Goal: Navigation & Orientation: Find specific page/section

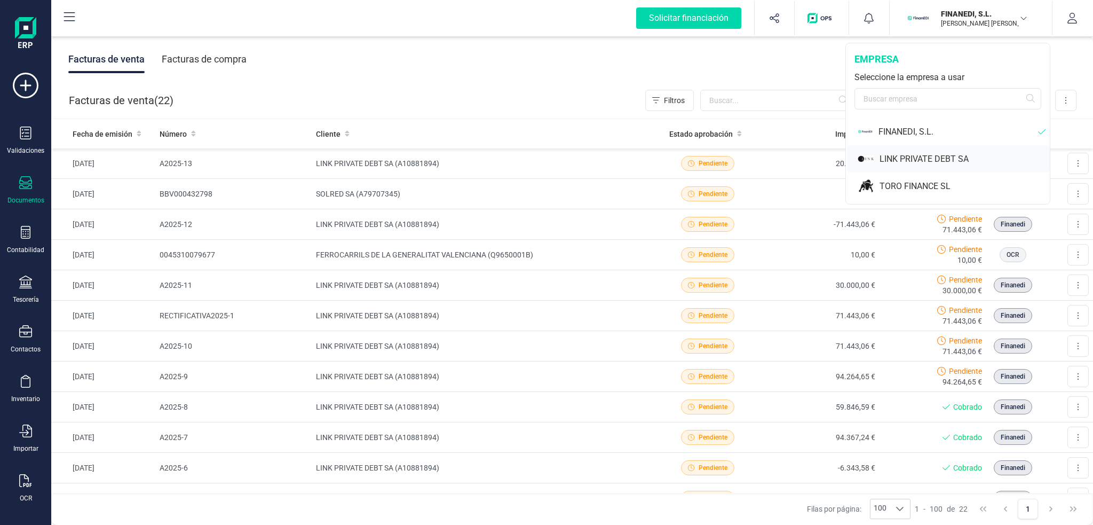
click at [920, 161] on div "LINK PRIVATE DEBT SA" at bounding box center [964, 159] width 170 height 13
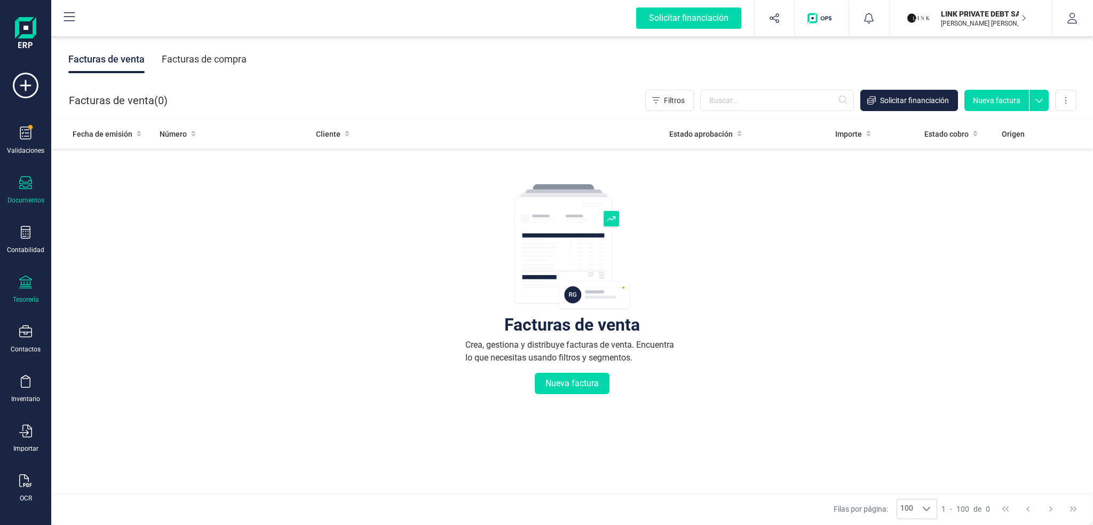
click at [27, 297] on div "Tesorería" at bounding box center [26, 299] width 26 height 9
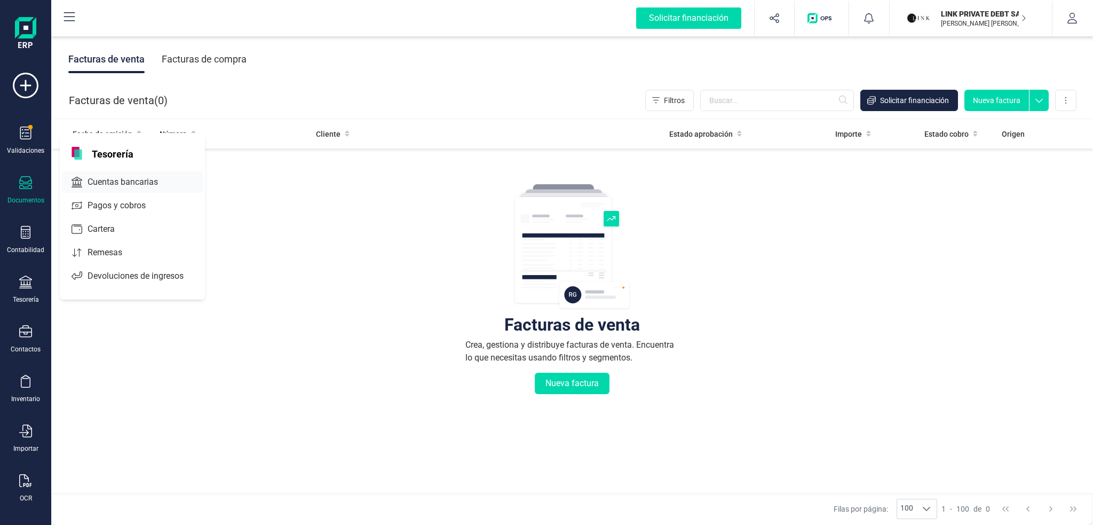
click at [115, 177] on span "Cuentas bancarias" at bounding box center [130, 182] width 94 height 13
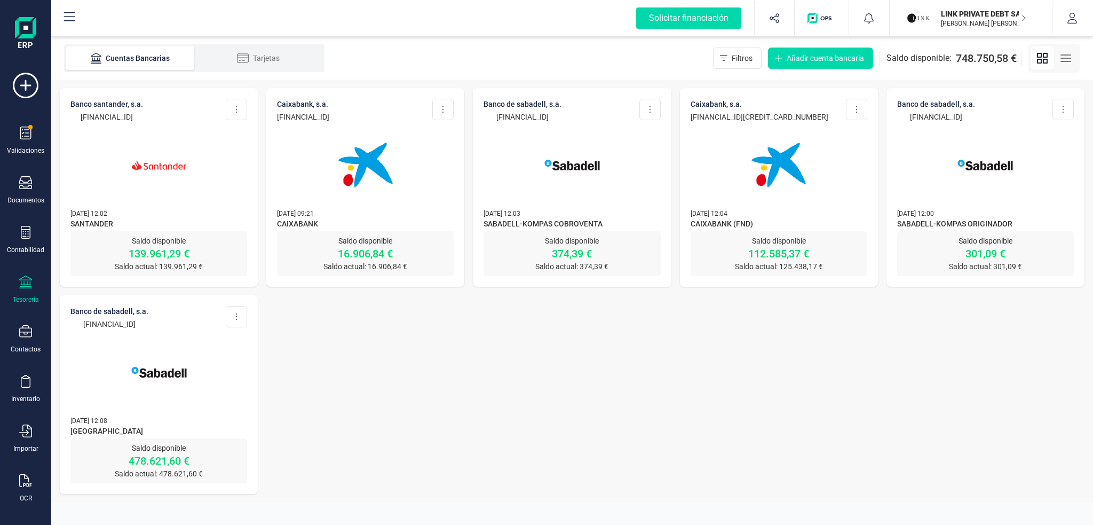
click at [117, 198] on img at bounding box center [159, 165] width 90 height 90
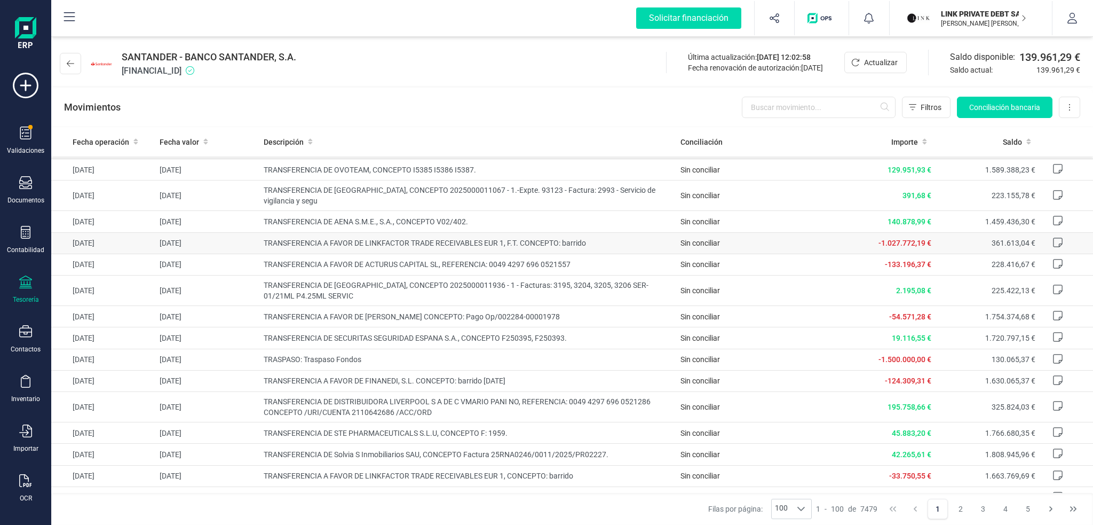
scroll to position [907, 0]
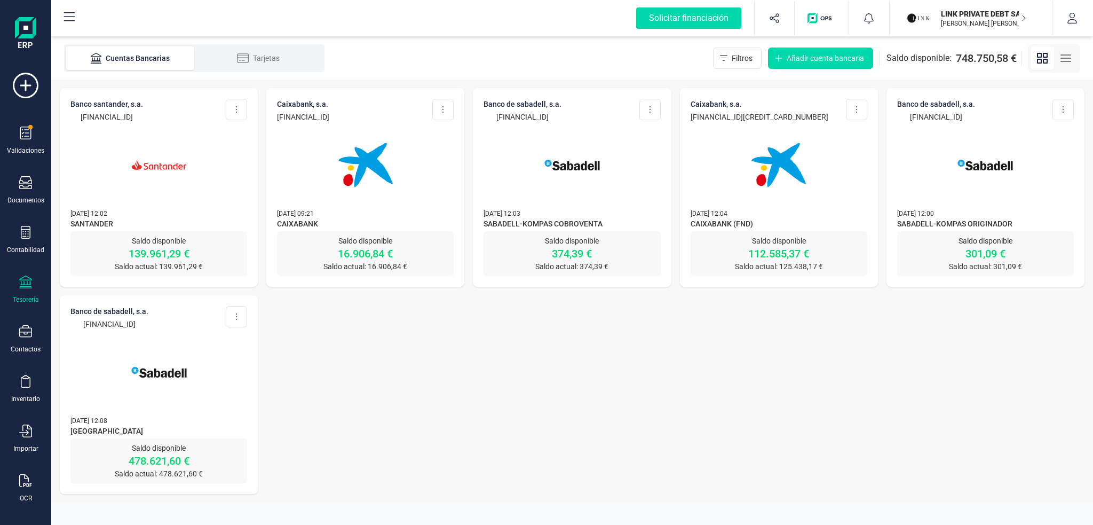
click at [365, 177] on img at bounding box center [366, 165] width 90 height 90
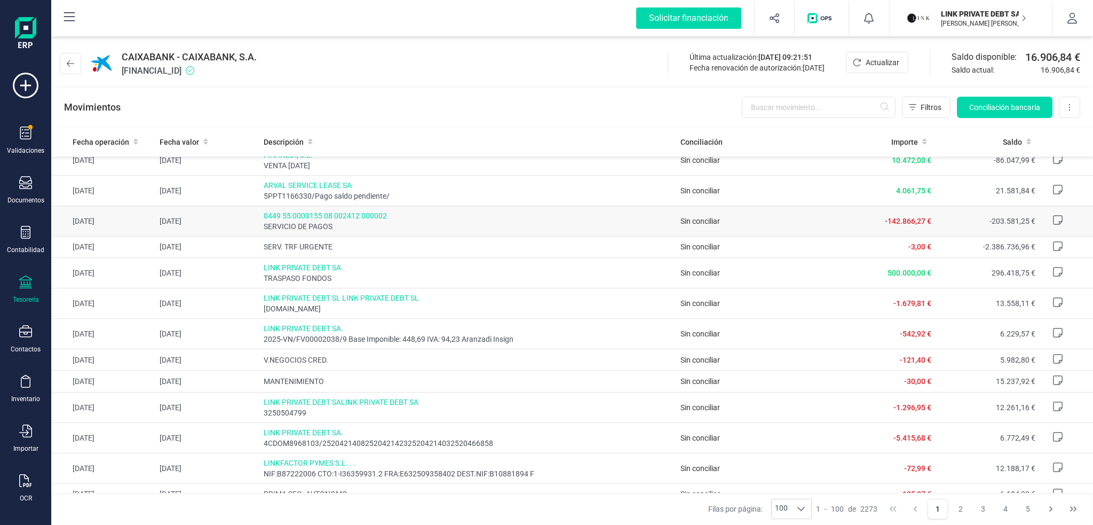
scroll to position [640, 0]
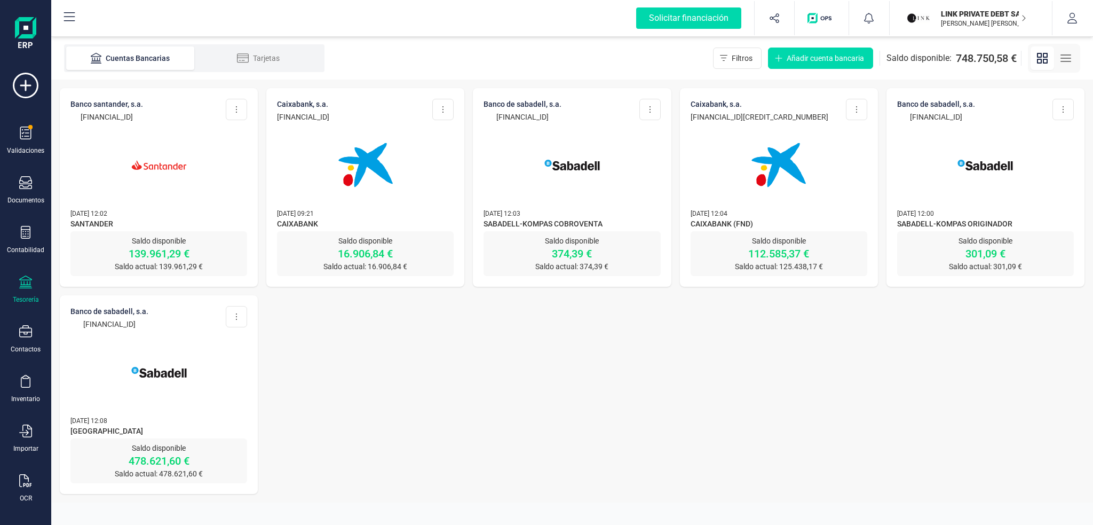
click at [587, 174] on img at bounding box center [572, 165] width 90 height 90
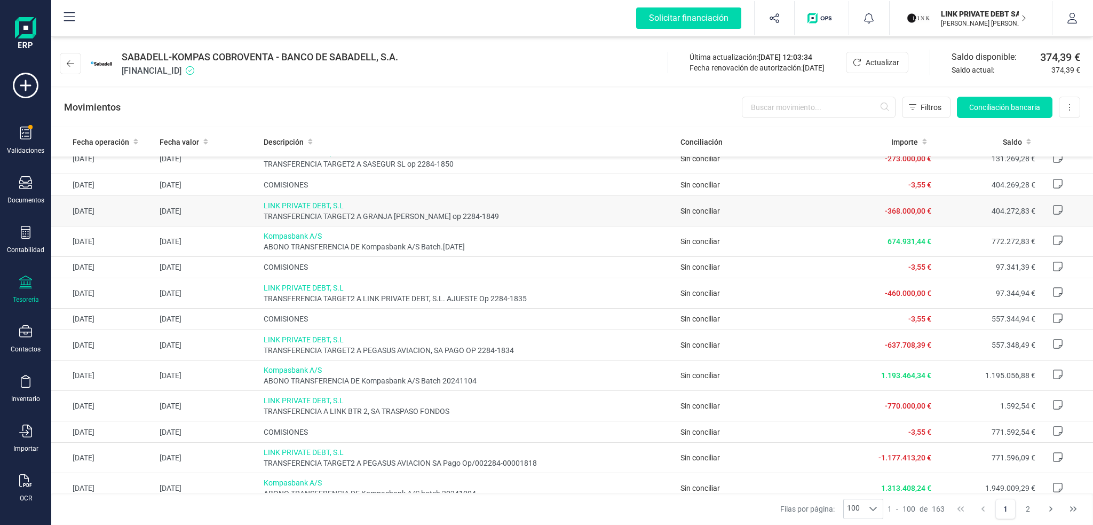
scroll to position [320, 0]
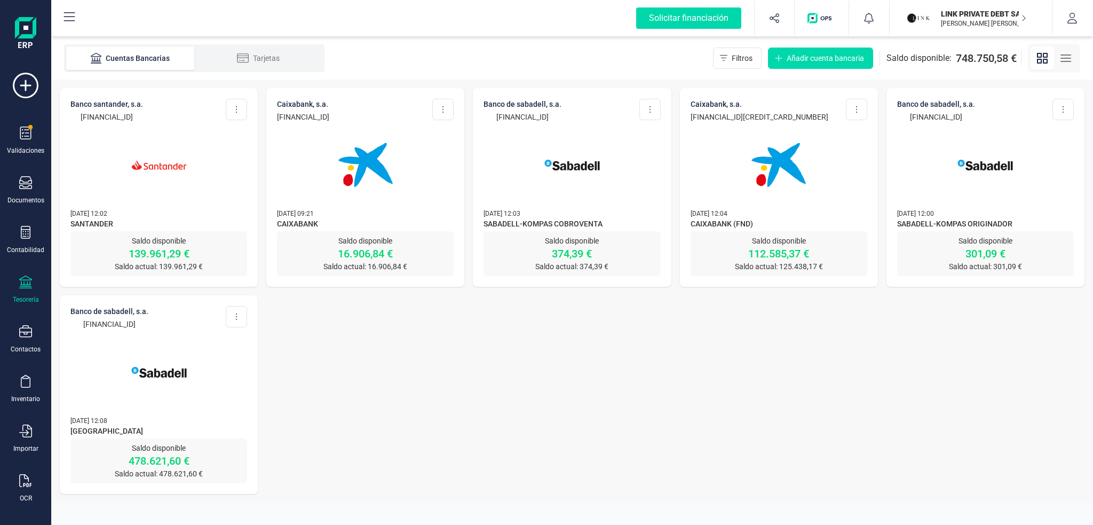
click at [975, 19] on p "[PERSON_NAME] [PERSON_NAME]" at bounding box center [983, 23] width 85 height 9
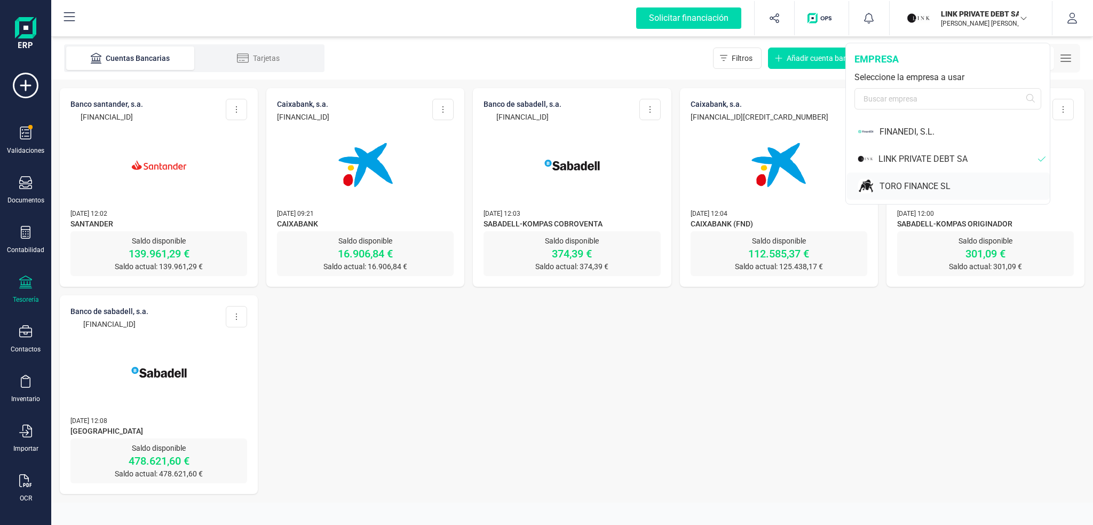
drag, startPoint x: 929, startPoint y: 179, endPoint x: 926, endPoint y: 168, distance: 11.0
click at [928, 178] on div "TORO FINANCE SL" at bounding box center [948, 185] width 203 height 27
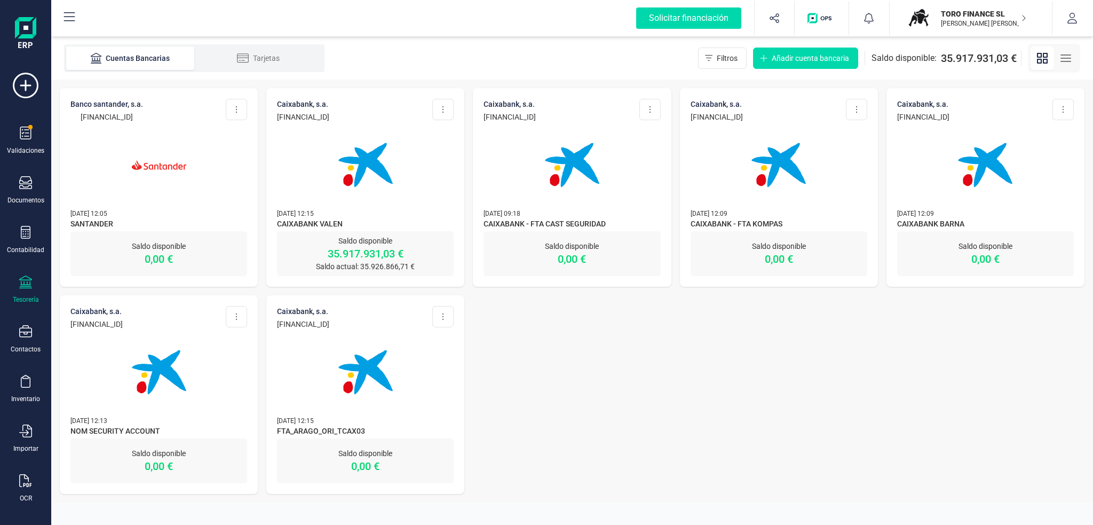
click at [372, 169] on img at bounding box center [366, 165] width 90 height 90
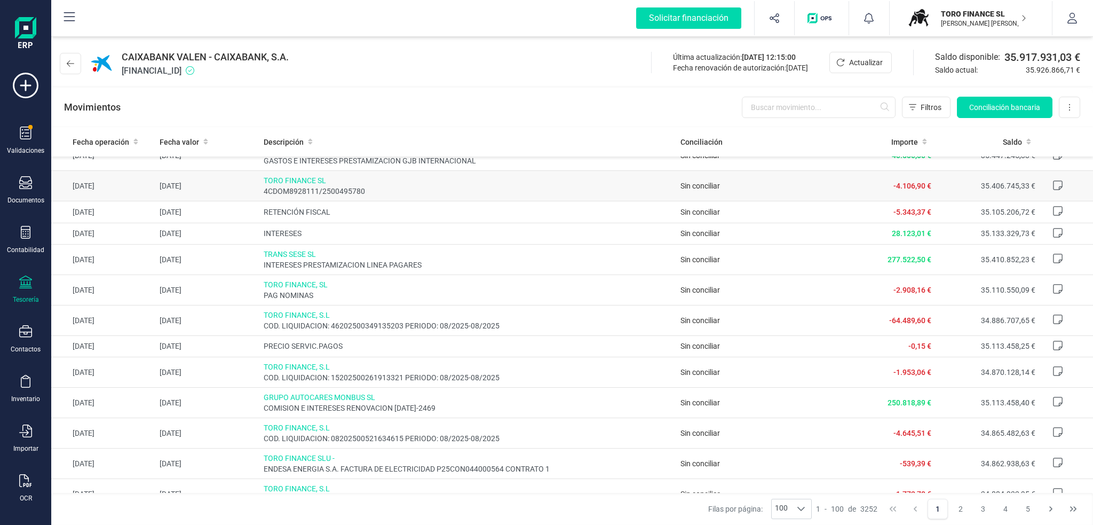
scroll to position [160, 0]
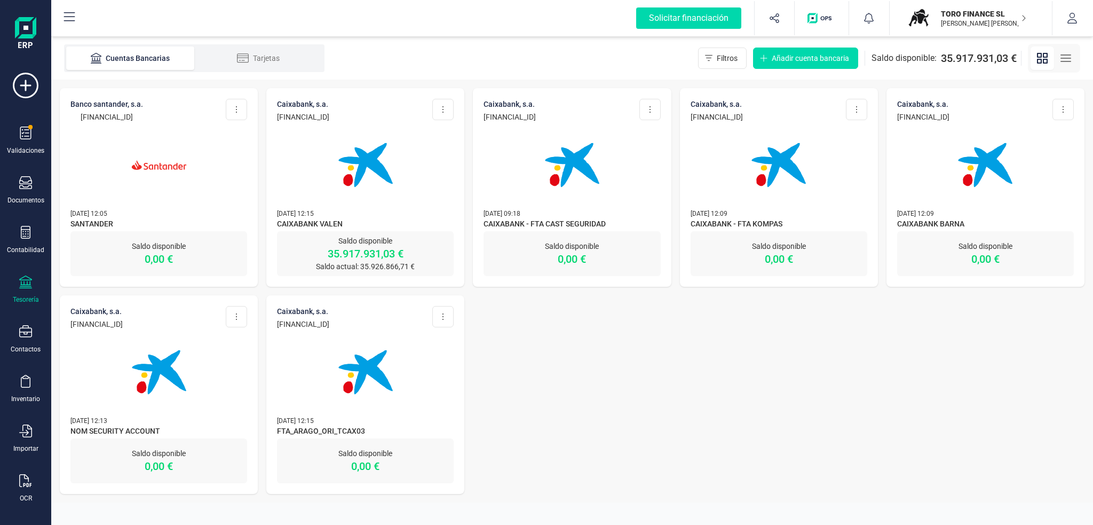
click at [1006, 17] on p "TORO FINANCE SL" at bounding box center [983, 14] width 85 height 11
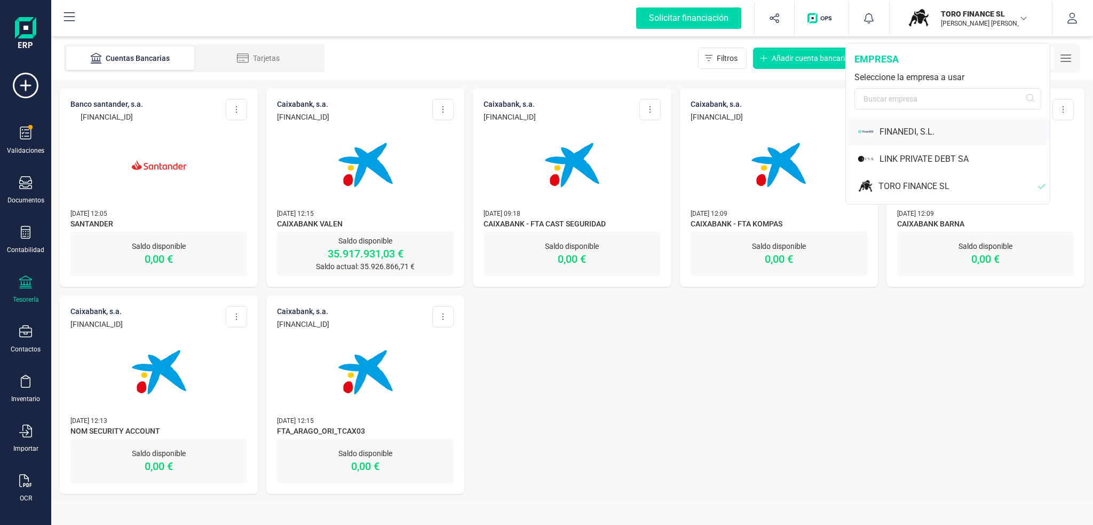
click at [904, 134] on div "FINANEDI, S.L." at bounding box center [964, 131] width 170 height 13
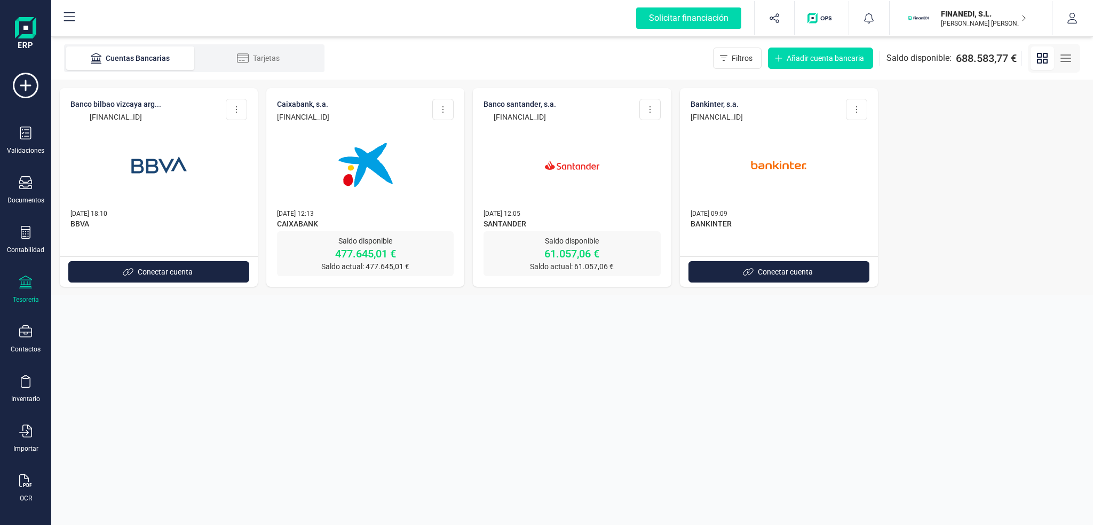
click at [185, 189] on img at bounding box center [159, 165] width 90 height 90
click at [374, 190] on img at bounding box center [366, 165] width 90 height 90
click at [553, 166] on img at bounding box center [572, 165] width 90 height 90
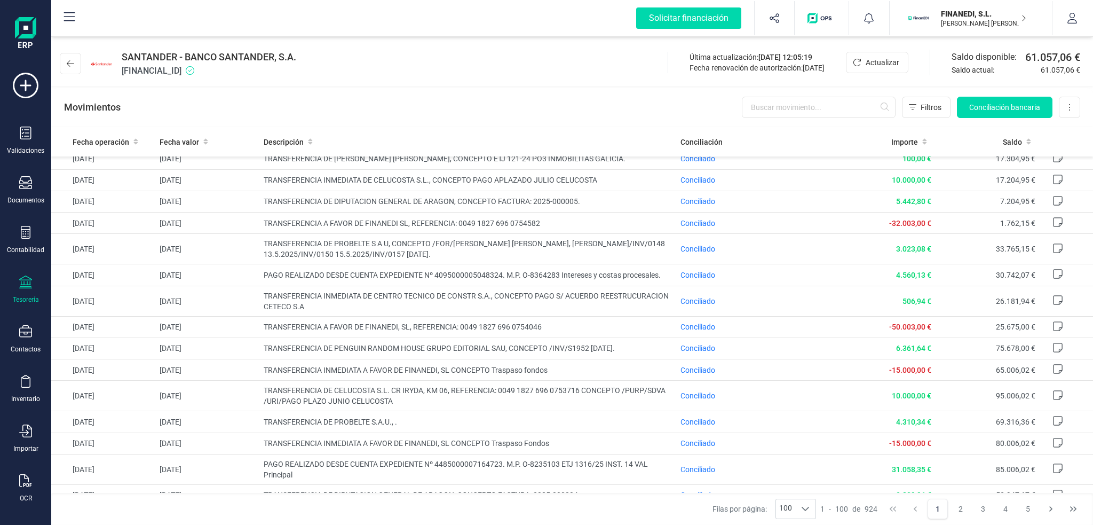
scroll to position [427, 0]
